Goal: Task Accomplishment & Management: Manage account settings

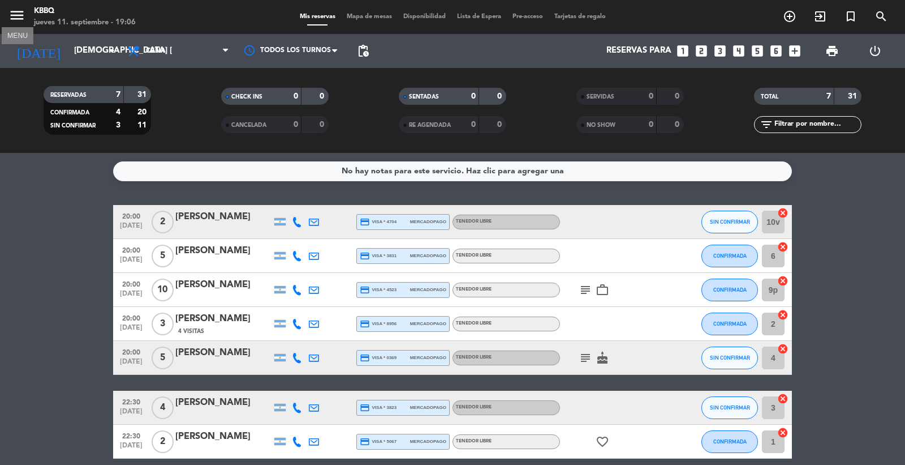
click at [13, 25] on button "menu" at bounding box center [16, 17] width 17 height 21
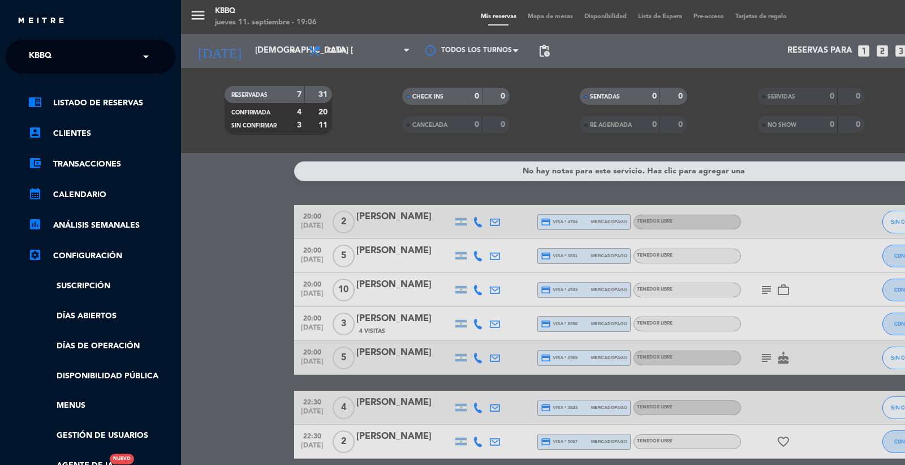
click at [71, 54] on input "text" at bounding box center [92, 57] width 138 height 25
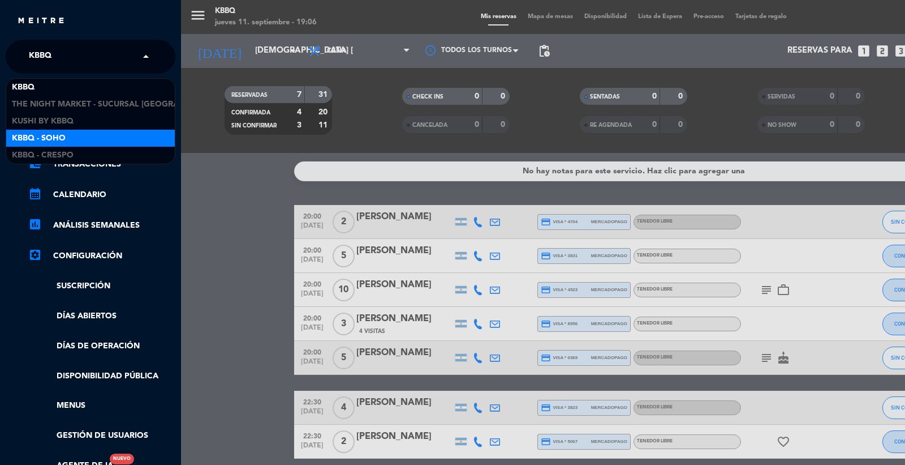
click at [59, 134] on span "Kbbq - Soho" at bounding box center [39, 138] width 54 height 13
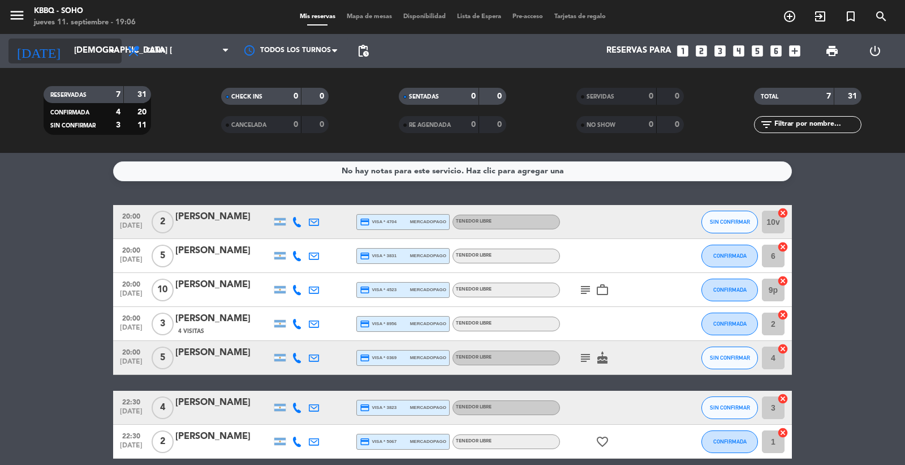
click at [28, 47] on icon "[DATE]" at bounding box center [38, 50] width 60 height 25
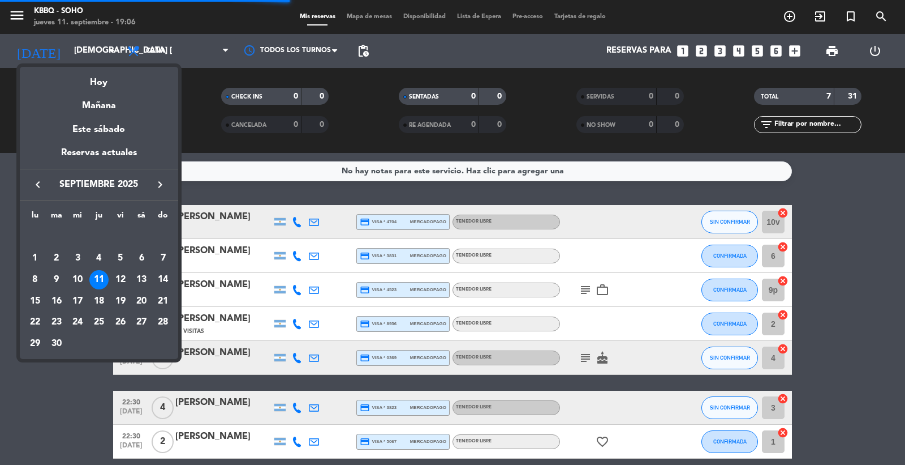
click at [15, 21] on div at bounding box center [452, 232] width 905 height 465
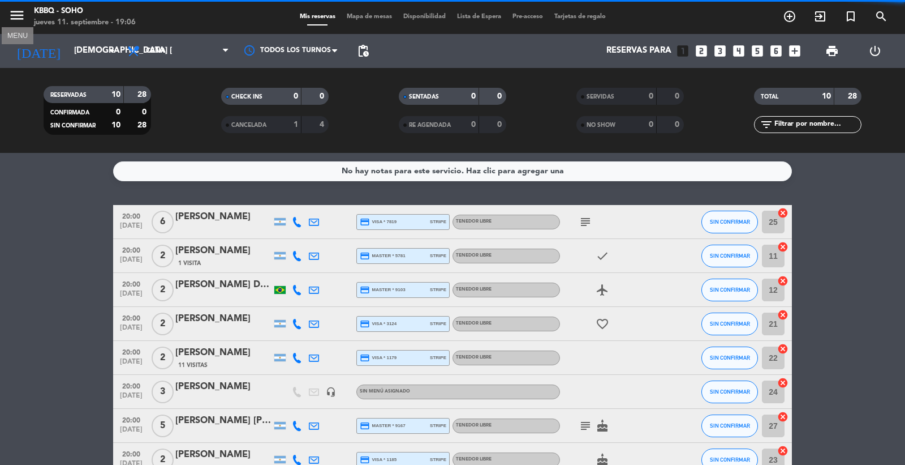
click at [18, 18] on icon "menu" at bounding box center [16, 15] width 17 height 17
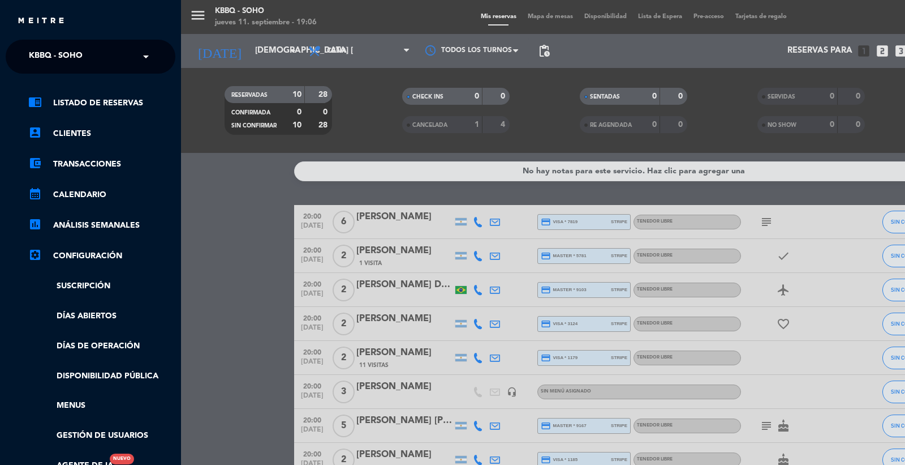
drag, startPoint x: 59, startPoint y: 41, endPoint x: 66, endPoint y: 59, distance: 18.8
click at [59, 42] on ng-select "× Kbbq - Soho ×" at bounding box center [91, 57] width 170 height 34
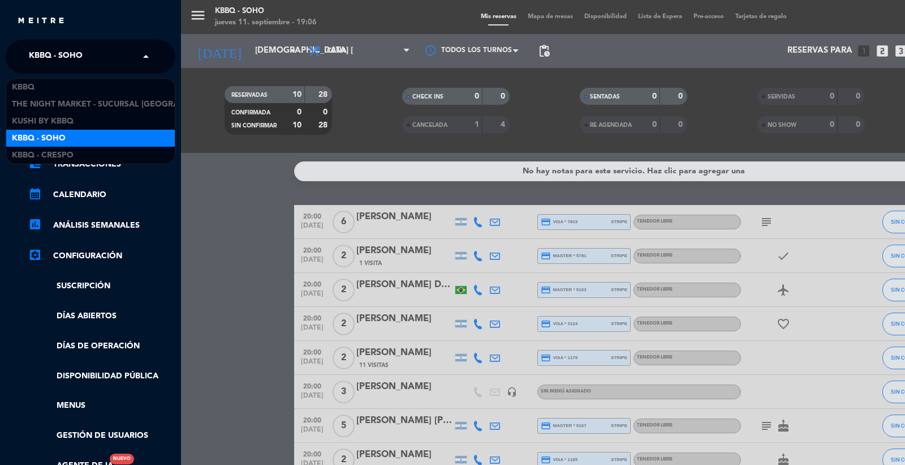
click at [70, 66] on span "Kbbq - Soho" at bounding box center [56, 57] width 54 height 24
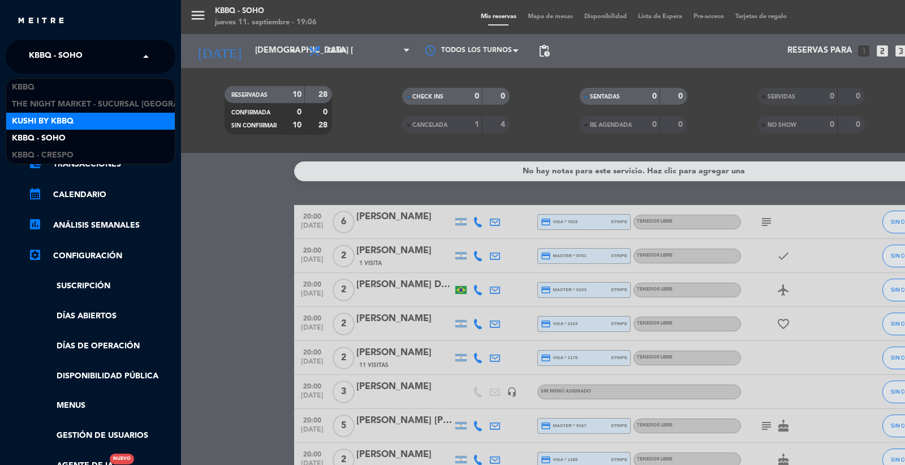
click at [85, 128] on div "Kushi by KBBQ" at bounding box center [90, 121] width 169 height 17
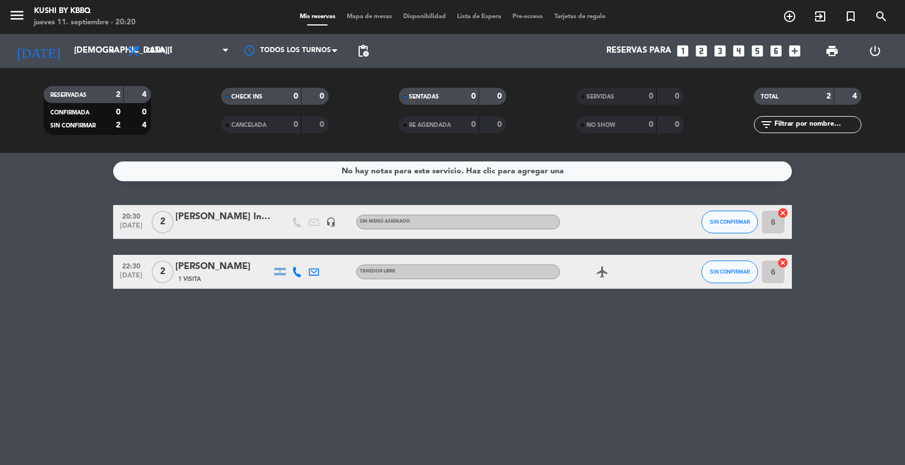
click at [618, 367] on div "No hay notas para este servicio. Haz clic para agregar una 20:30 [DATE] 2 [PERS…" at bounding box center [452, 309] width 905 height 312
click at [82, 44] on input "[DEMOGRAPHIC_DATA][DATE]" at bounding box center [122, 51] width 109 height 22
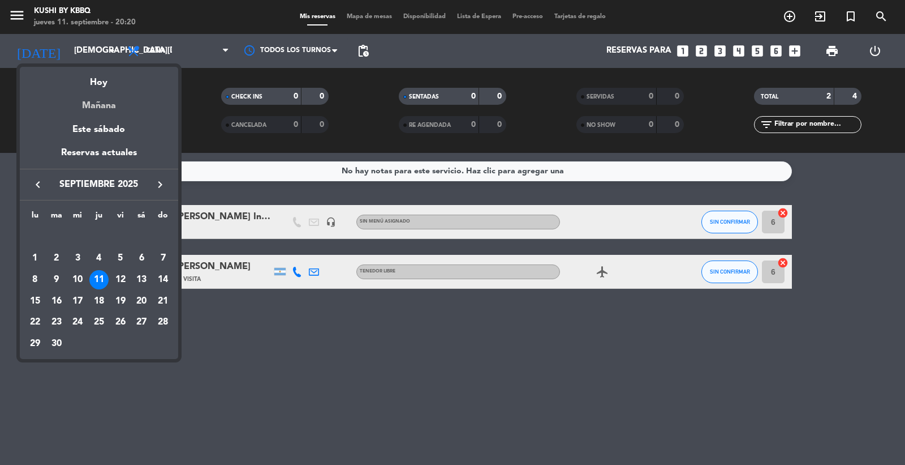
click at [93, 99] on div "Mañana" at bounding box center [99, 101] width 158 height 23
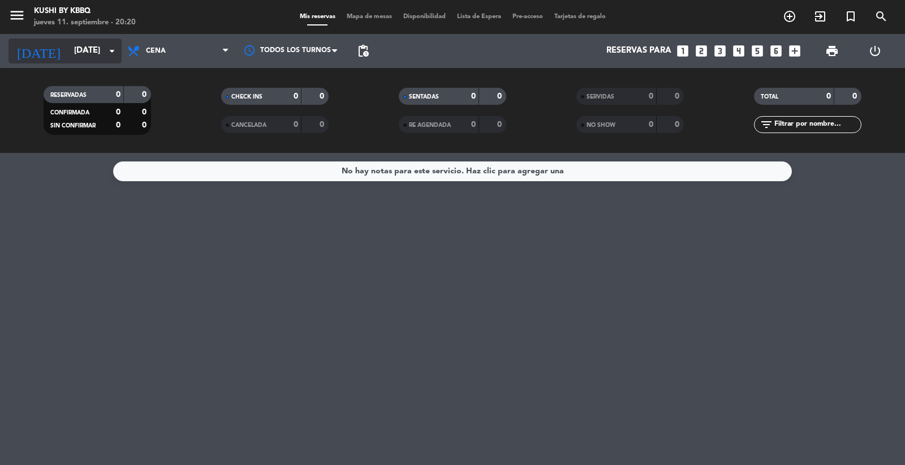
click at [105, 61] on input "vie. 12 sep." at bounding box center [122, 51] width 109 height 22
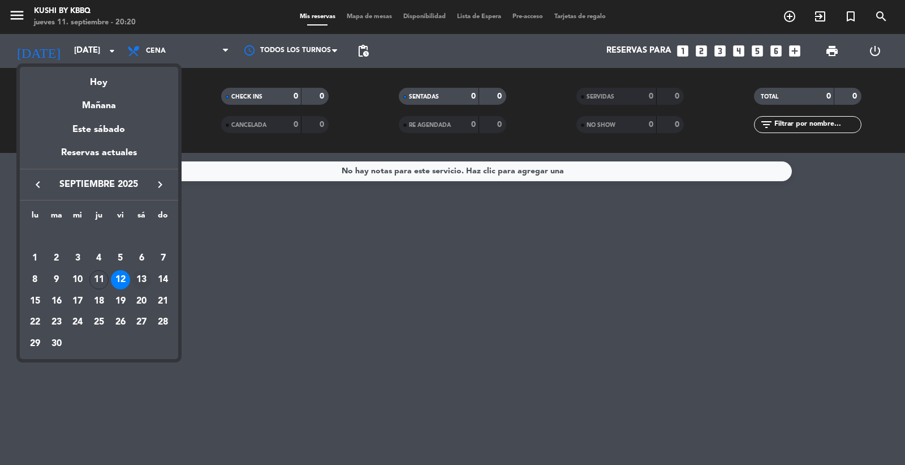
click at [142, 274] on div "13" at bounding box center [141, 279] width 19 height 19
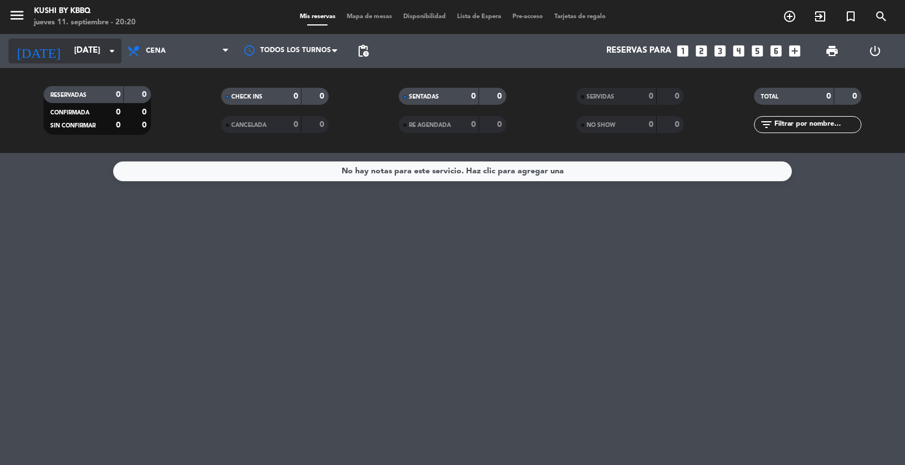
click at [68, 54] on input "sáb. 13 sep." at bounding box center [122, 51] width 109 height 22
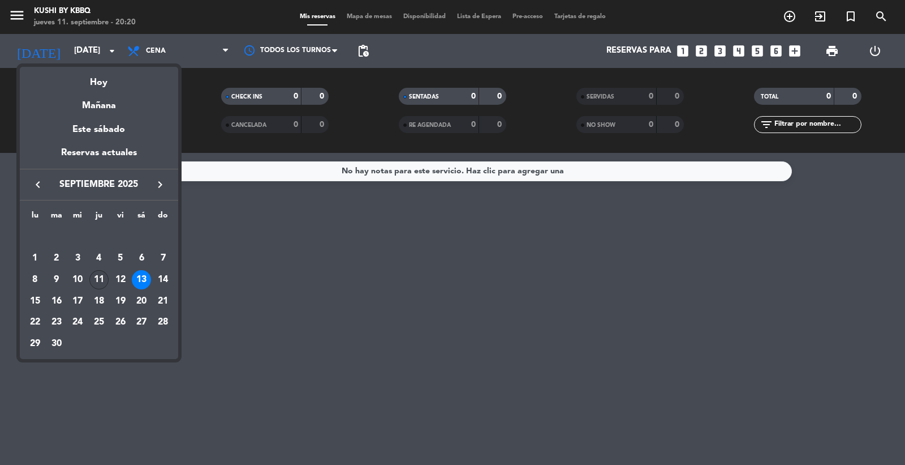
click at [105, 281] on div "11" at bounding box center [98, 279] width 19 height 19
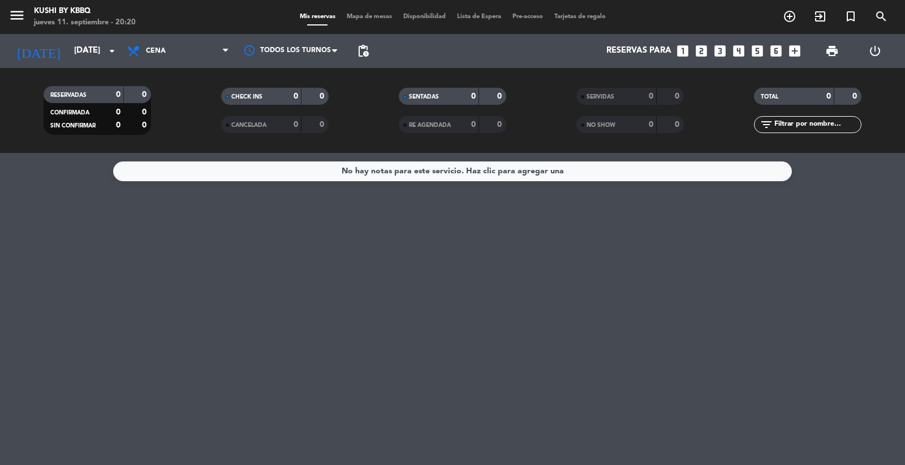
type input "[DEMOGRAPHIC_DATA] [DATE]"
